Goal: Complete application form

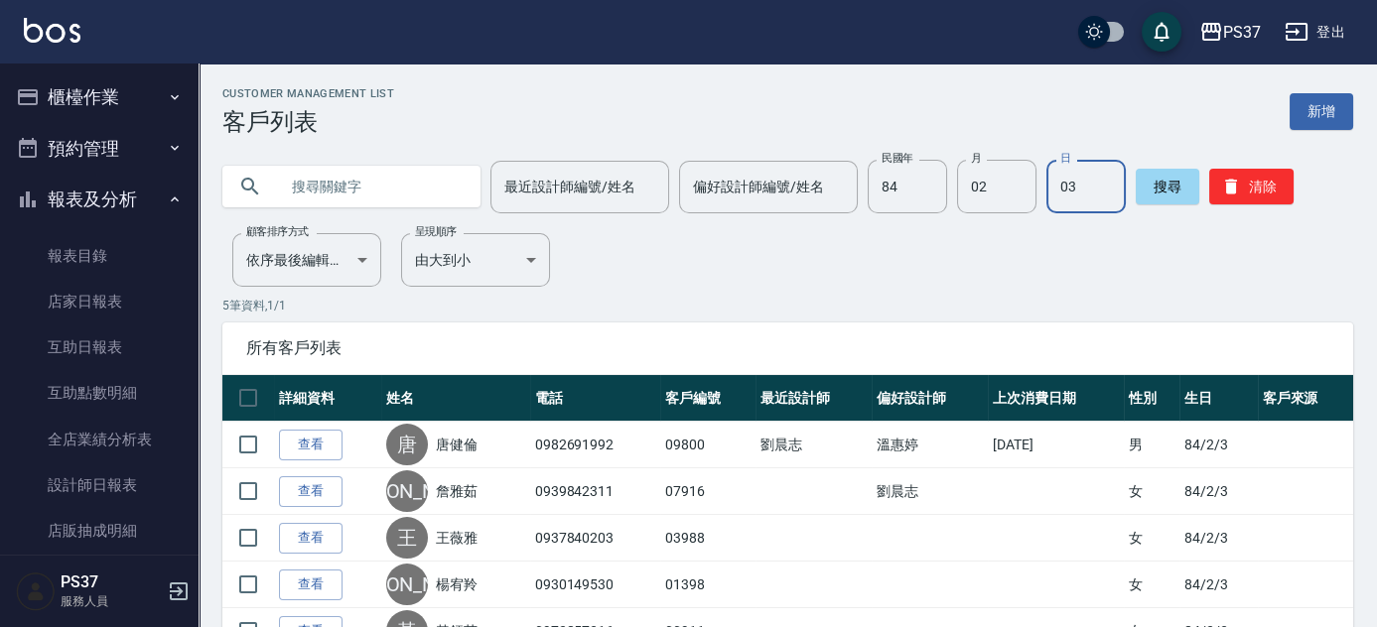
scroll to position [242, 0]
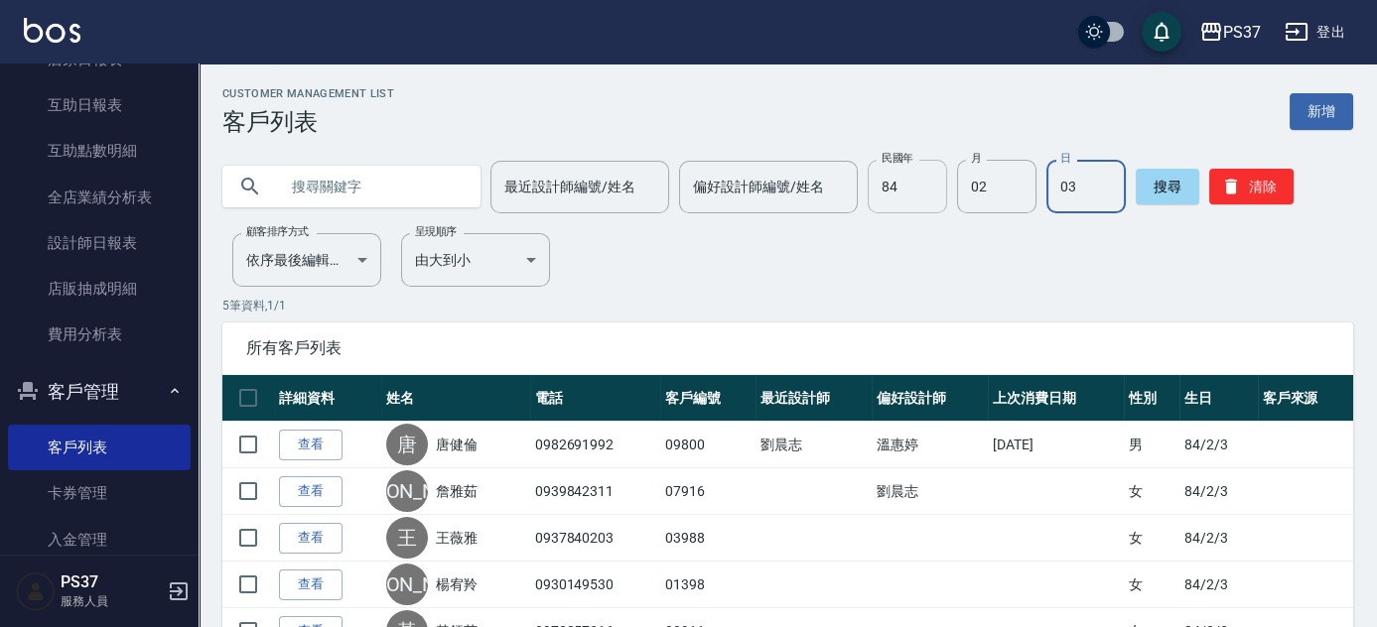
click at [907, 193] on input "84" at bounding box center [906, 187] width 79 height 54
type input "52"
type input "3"
type input "4"
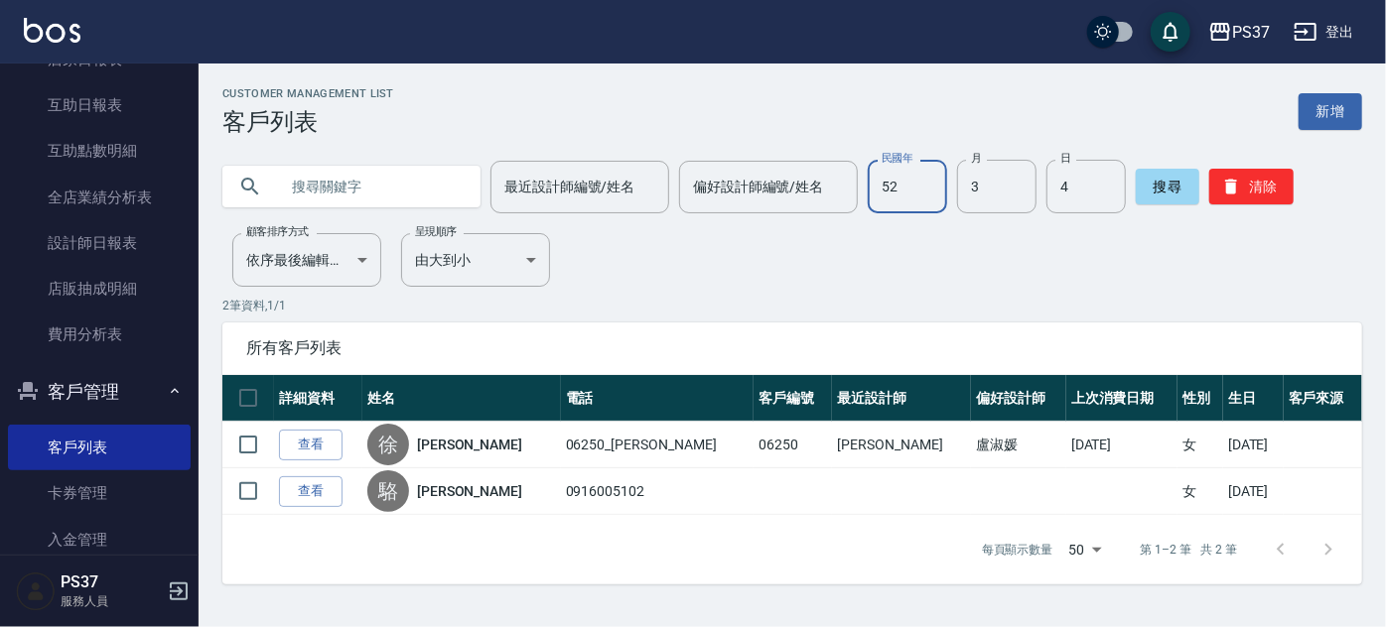
click at [910, 213] on input "52" at bounding box center [906, 187] width 79 height 54
type input "82"
type input "11"
type input "08"
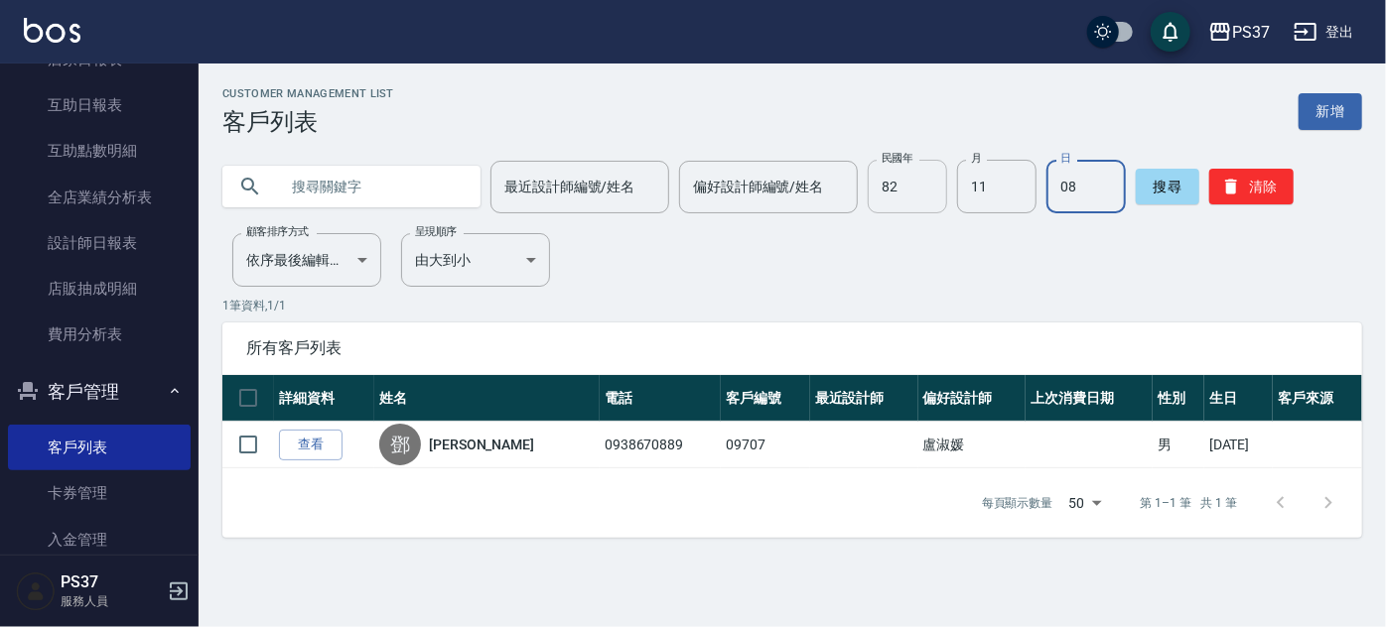
click at [906, 193] on input "82" at bounding box center [906, 187] width 79 height 54
type input "83"
